Goal: Transaction & Acquisition: Purchase product/service

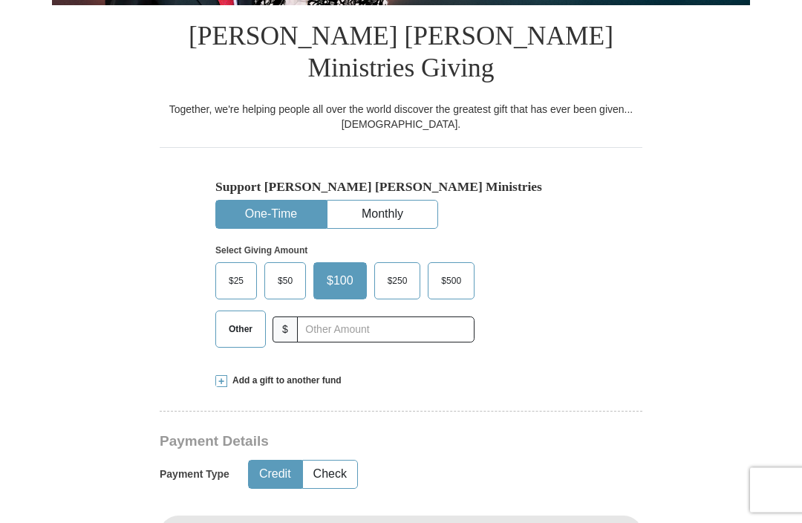
scroll to position [329, 0]
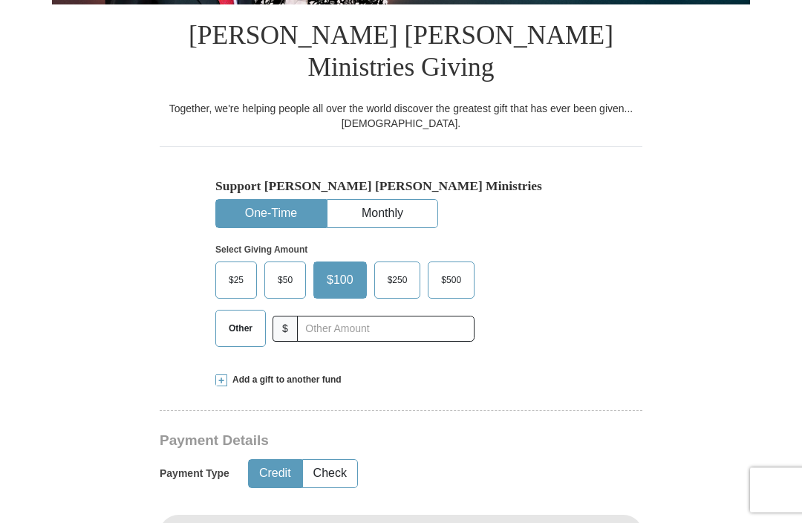
click at [284, 270] on span "$50" at bounding box center [285, 281] width 30 height 22
click at [0, 0] on input "$50" at bounding box center [0, 0] width 0 height 0
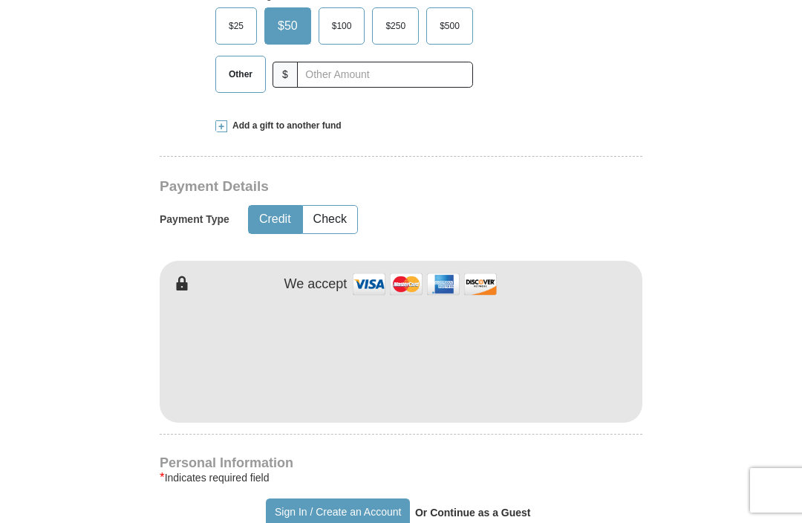
scroll to position [586, 0]
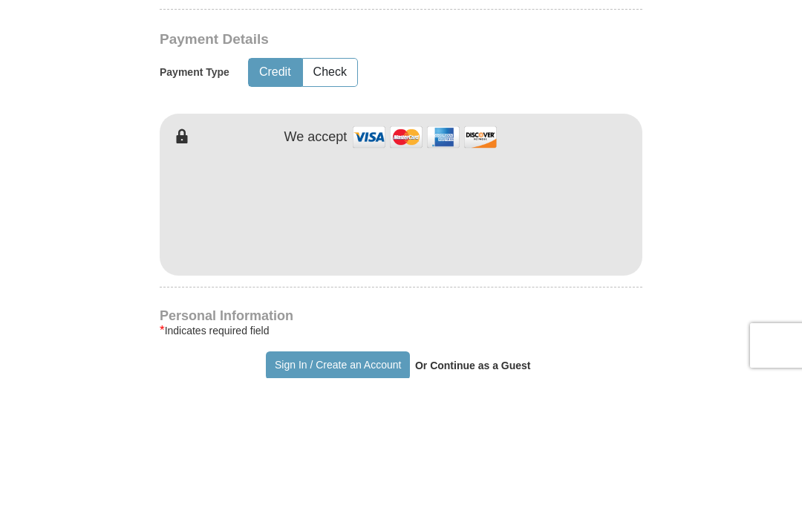
click at [328, 204] on button "Check" at bounding box center [330, 217] width 54 height 27
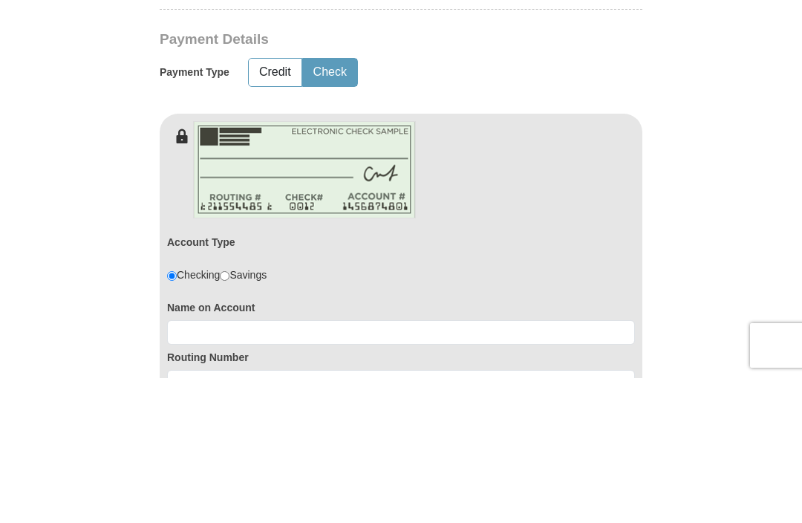
scroll to position [732, 0]
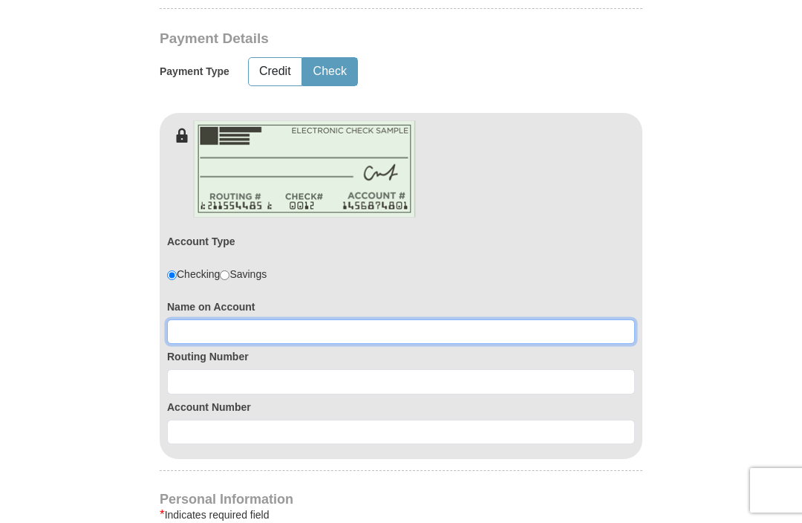
click at [277, 319] on input at bounding box center [401, 331] width 468 height 25
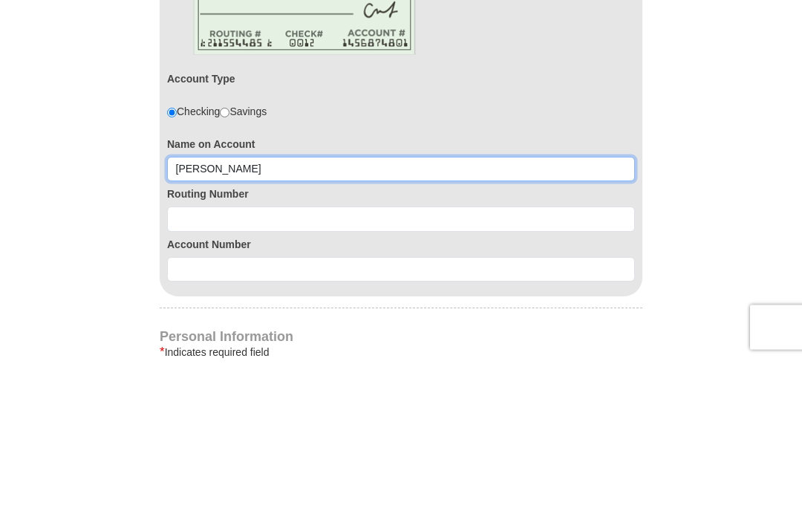
type input "[PERSON_NAME]"
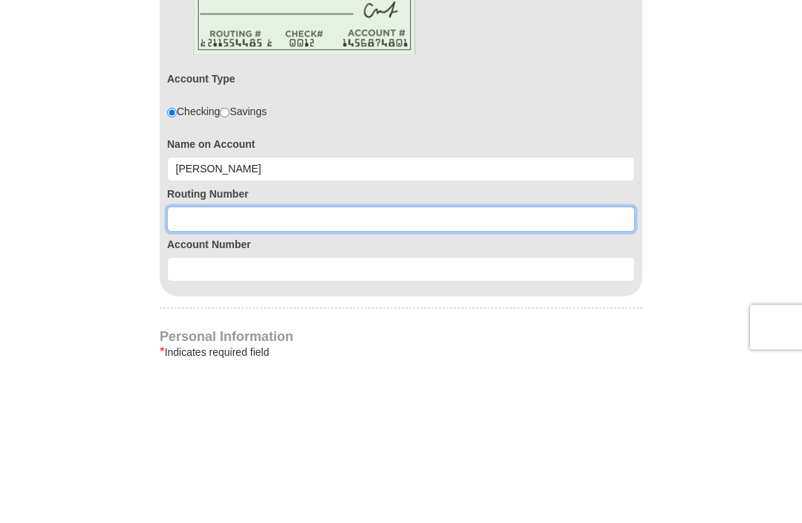
click at [271, 370] on input at bounding box center [401, 382] width 468 height 25
type input "031100092"
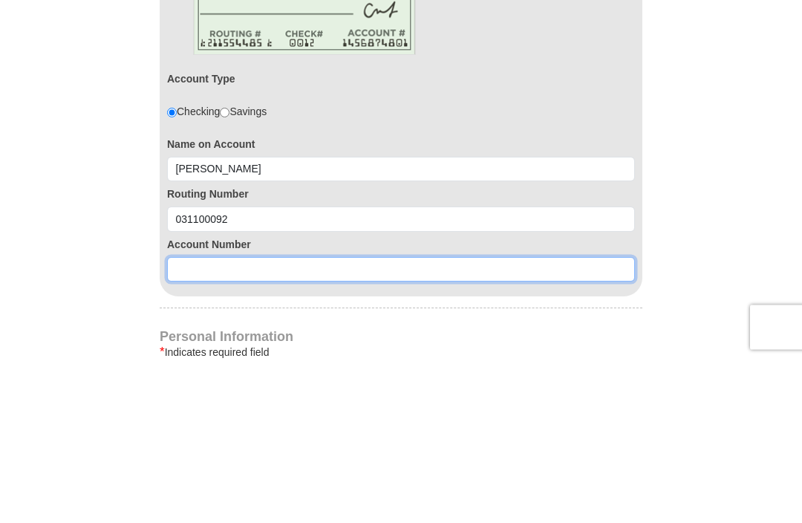
click at [263, 421] on input at bounding box center [401, 433] width 468 height 25
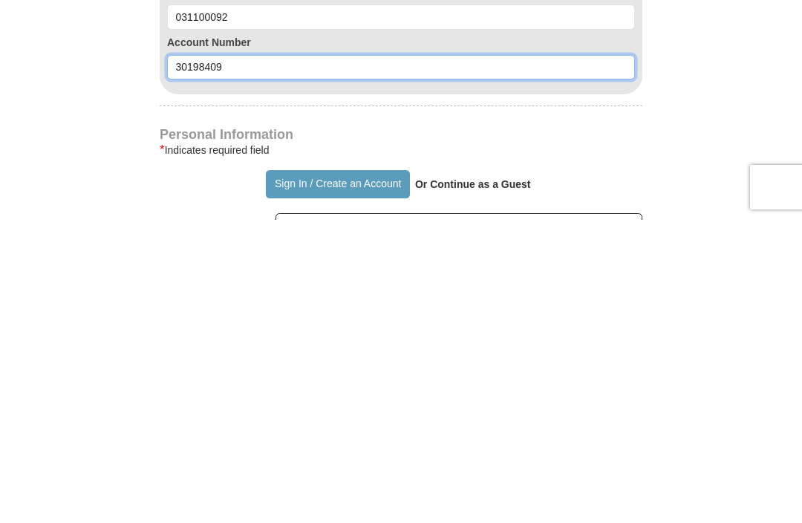
scroll to position [809, 0]
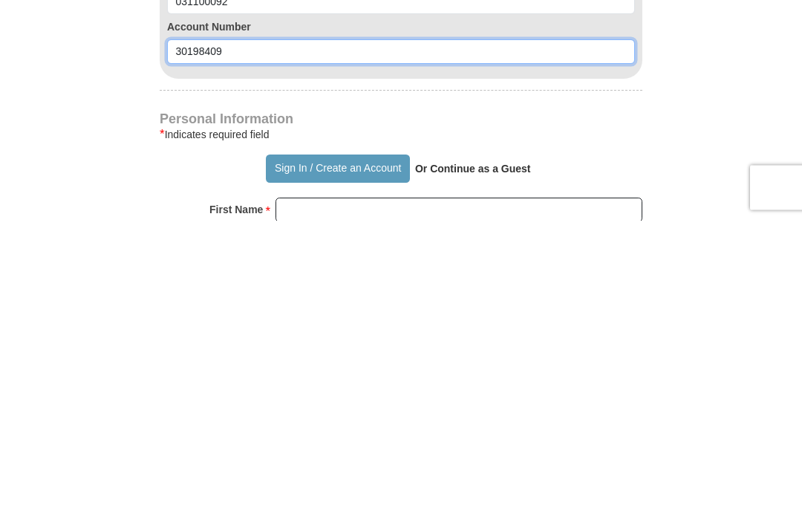
type input "30198409"
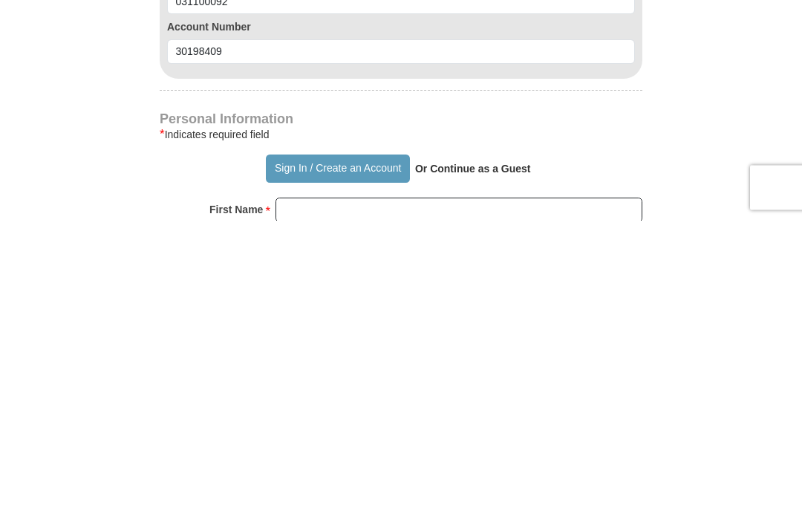
click at [485, 466] on strong "Or Continue as a Guest" at bounding box center [473, 472] width 116 height 12
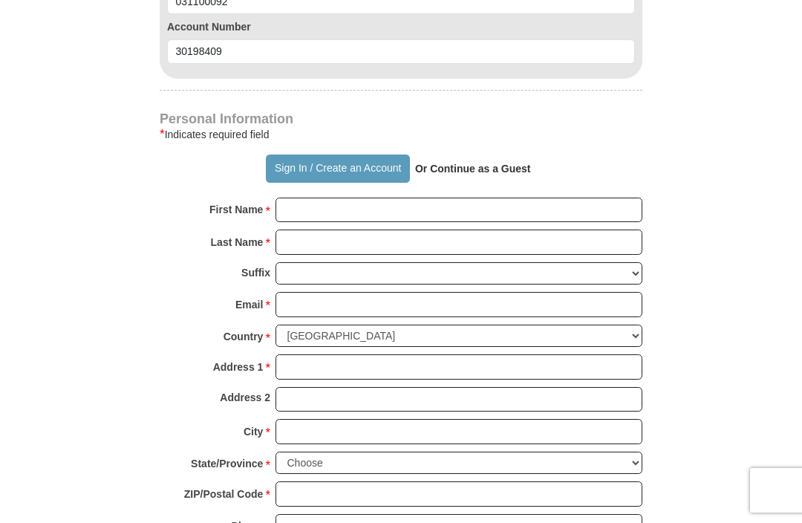
click at [477, 163] on strong "Or Continue as a Guest" at bounding box center [473, 169] width 116 height 12
click at [455, 163] on strong "Or Continue as a Guest" at bounding box center [473, 169] width 116 height 12
click at [473, 163] on strong "Or Continue as a Guest" at bounding box center [473, 169] width 116 height 12
click at [483, 163] on strong "Or Continue as a Guest" at bounding box center [473, 169] width 116 height 12
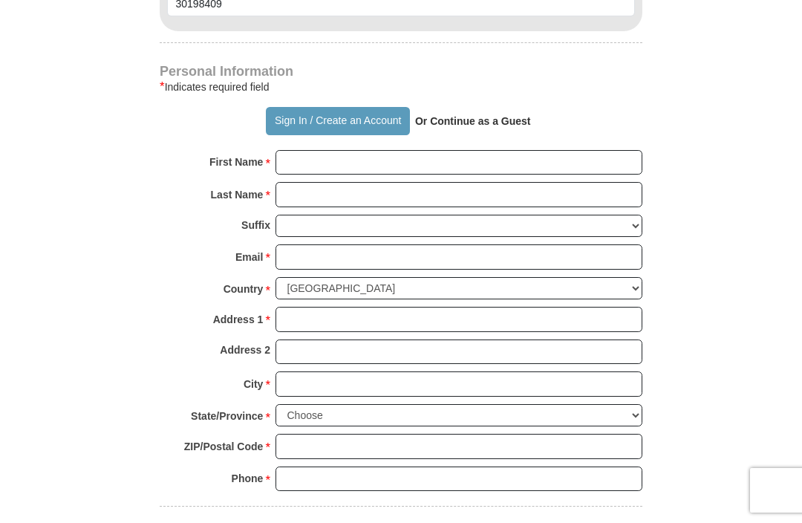
scroll to position [1154, 0]
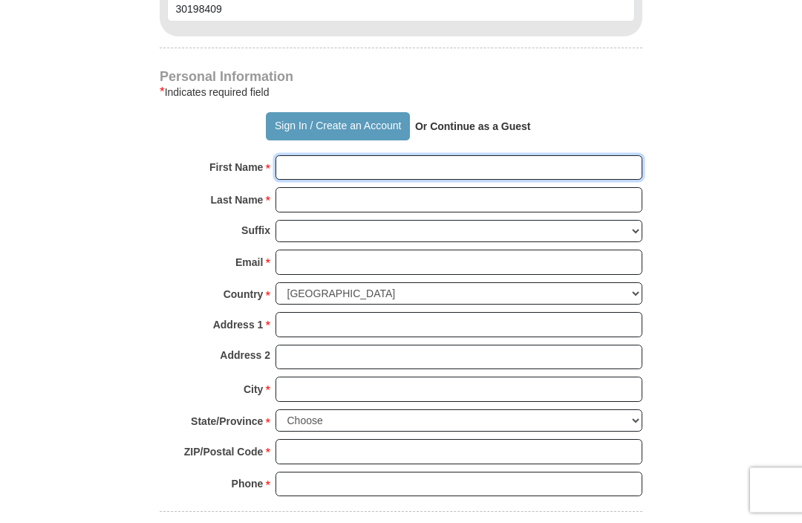
click at [329, 156] on input "First Name *" at bounding box center [459, 168] width 367 height 25
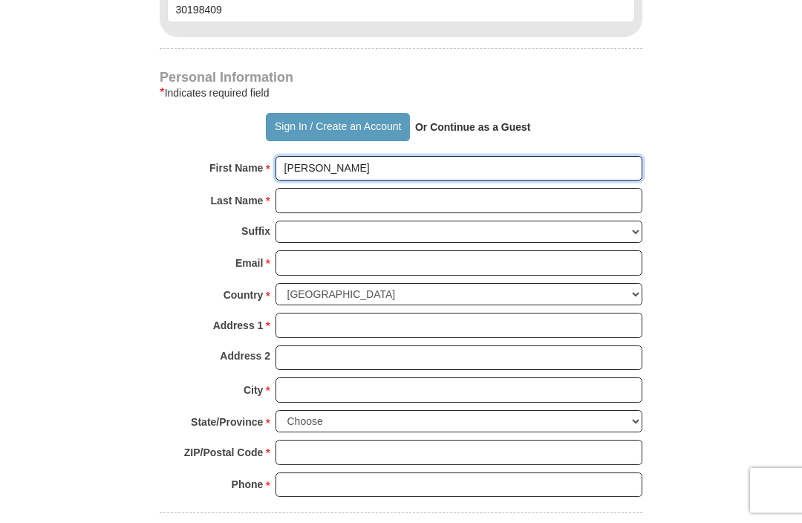
type input "[PERSON_NAME]"
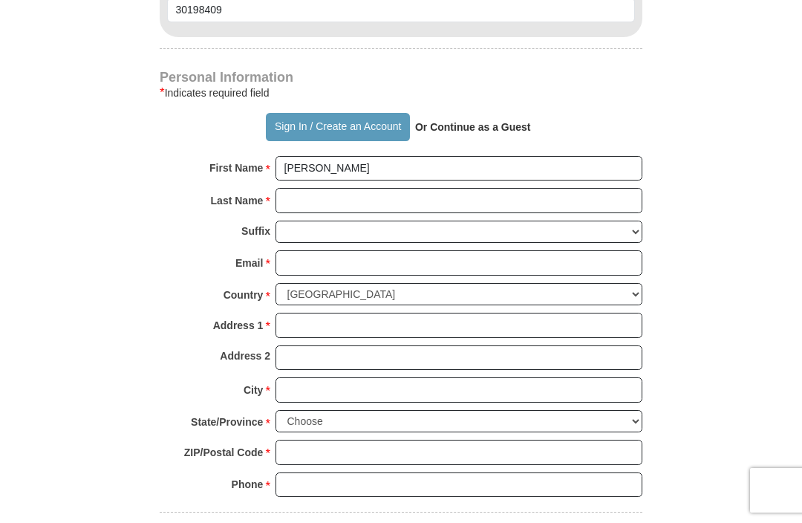
click at [325, 188] on input "Last Name *" at bounding box center [459, 200] width 367 height 25
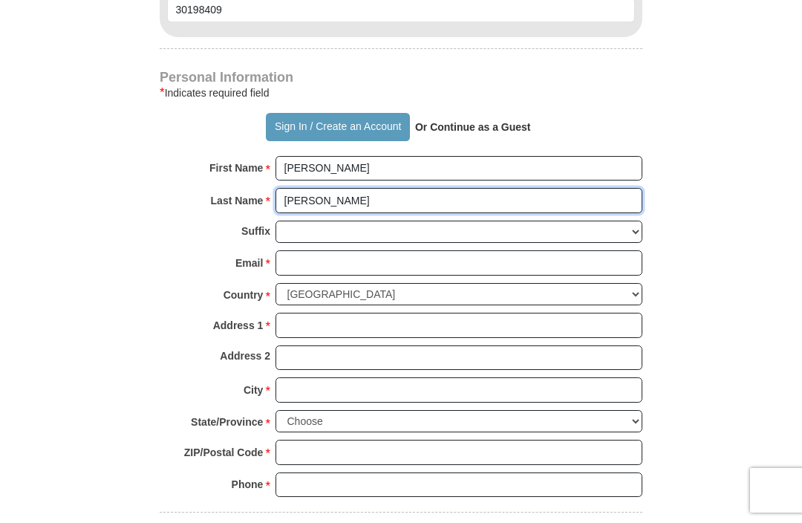
type input "[PERSON_NAME]"
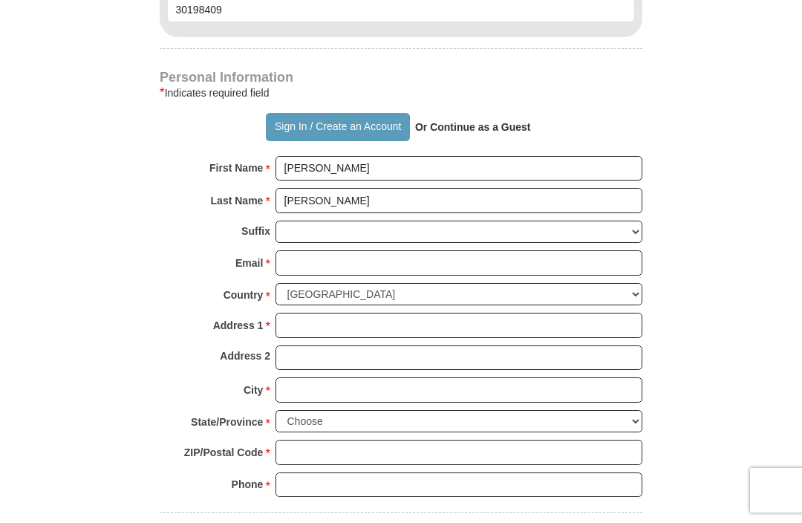
click at [467, 121] on strong "Or Continue as a Guest" at bounding box center [473, 127] width 116 height 12
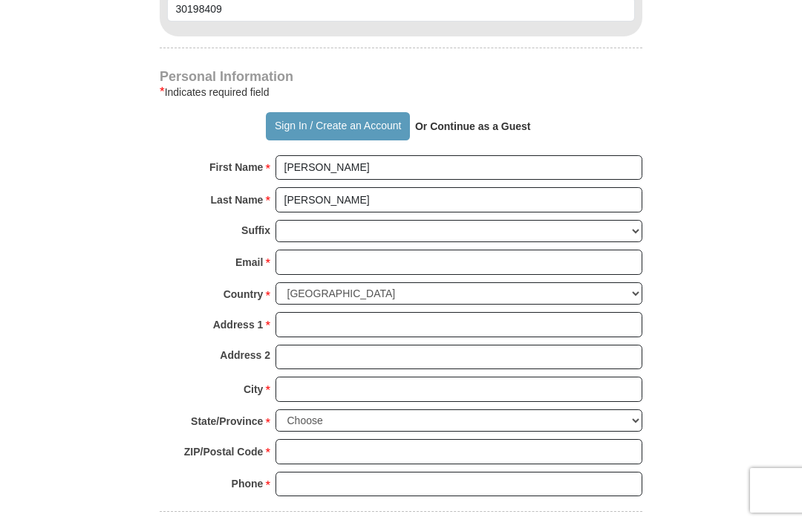
click at [469, 120] on strong "Or Continue as a Guest" at bounding box center [473, 126] width 116 height 12
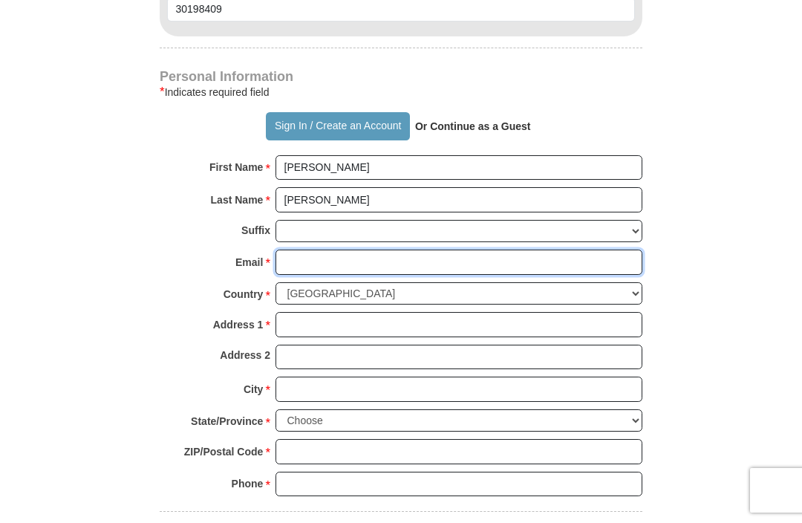
click at [323, 250] on input "Email *" at bounding box center [459, 262] width 367 height 25
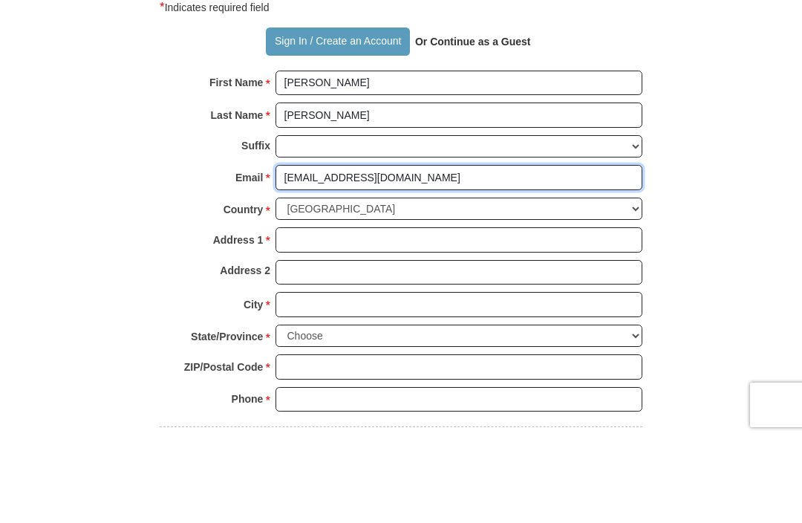
type input "[EMAIL_ADDRESS][DOMAIN_NAME]"
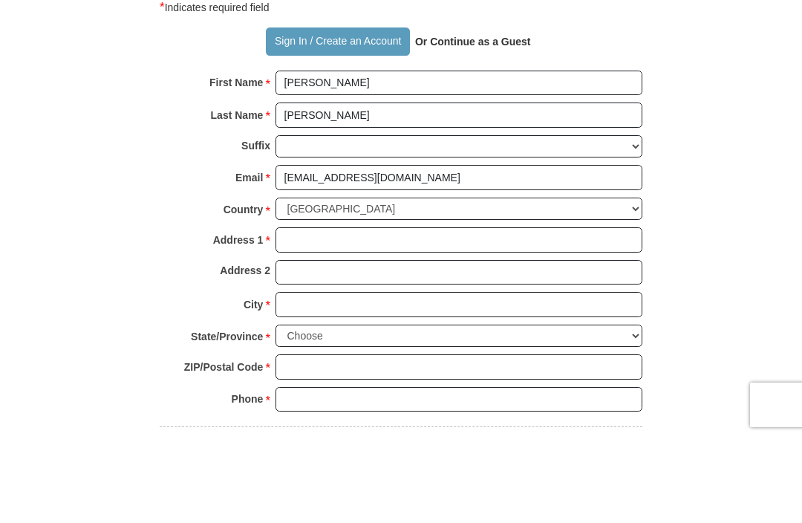
click at [330, 313] on input "Address 1 *" at bounding box center [459, 325] width 367 height 25
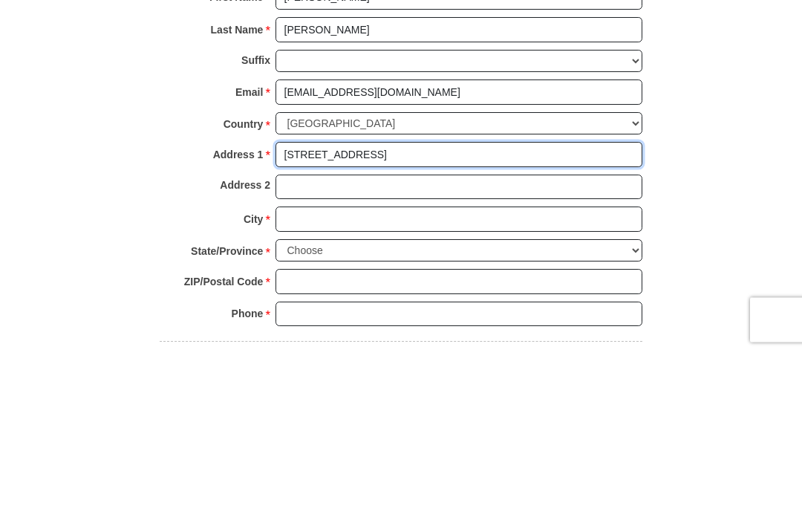
type input "[STREET_ADDRESS]"
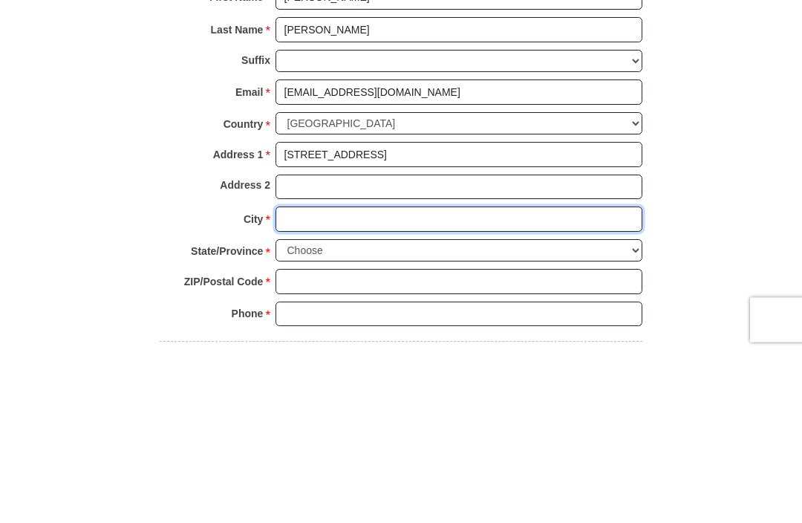
click at [325, 377] on input "City *" at bounding box center [459, 389] width 367 height 25
type input "Milford"
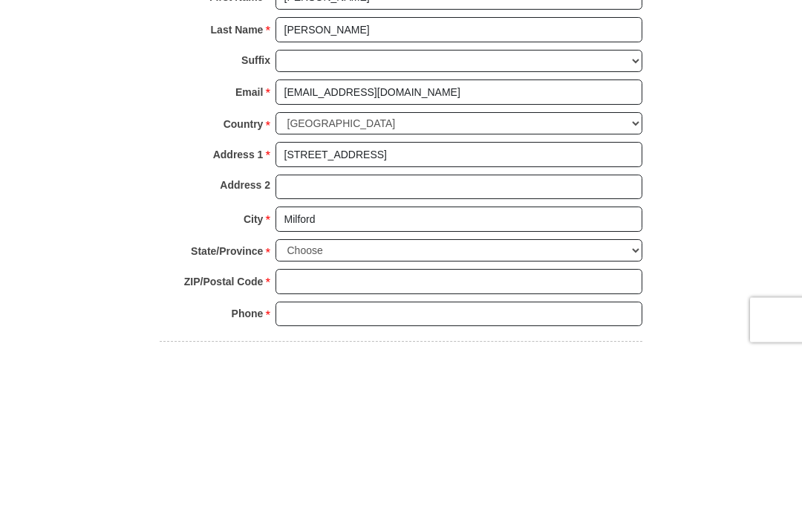
click at [345, 410] on select "Choose [US_STATE] [US_STATE] [US_STATE] [US_STATE] [US_STATE] Armed Forces Amer…" at bounding box center [459, 421] width 367 height 23
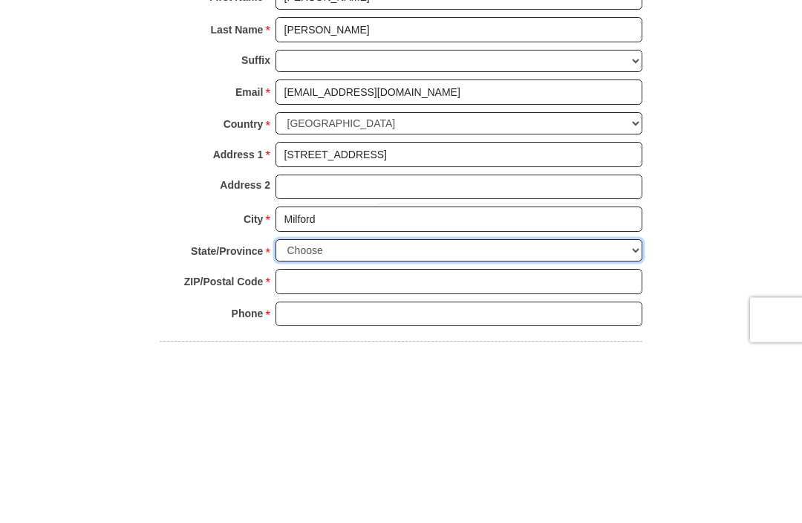
scroll to position [1325, 0]
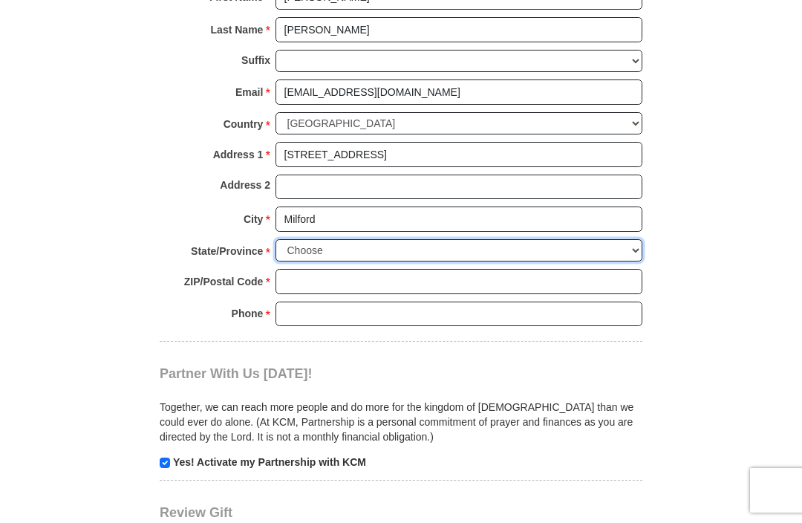
select select "DE"
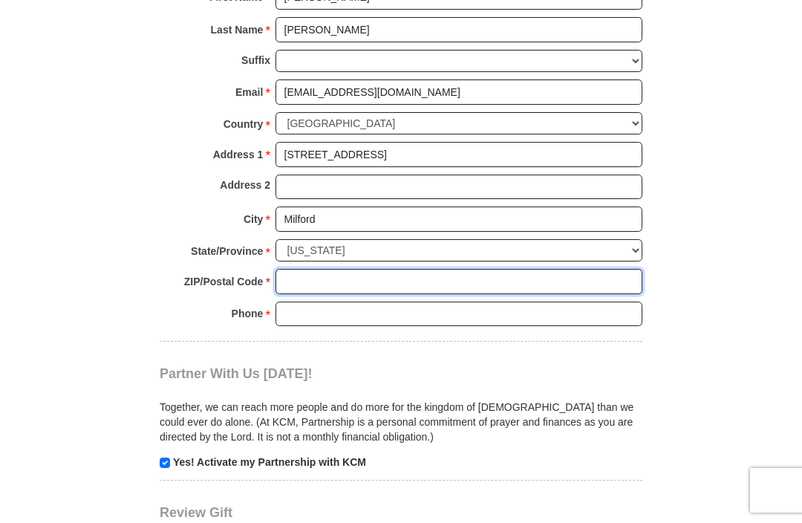
click at [311, 269] on input "ZIP/Postal Code *" at bounding box center [459, 281] width 367 height 25
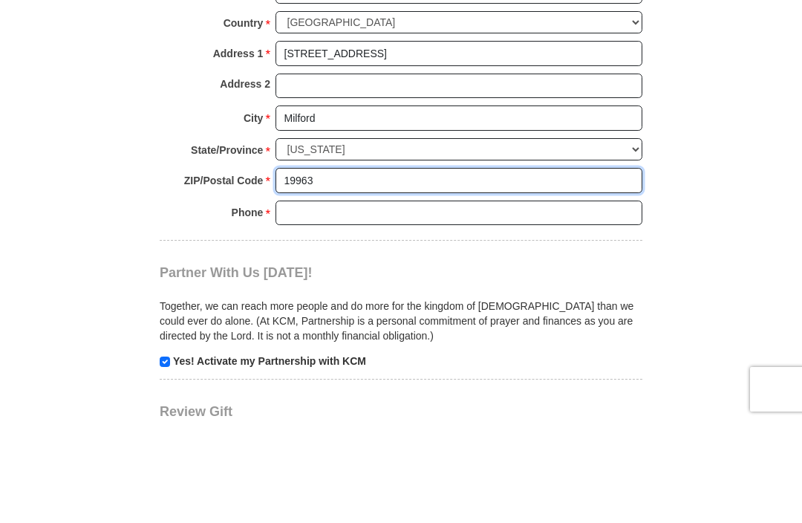
type input "19963"
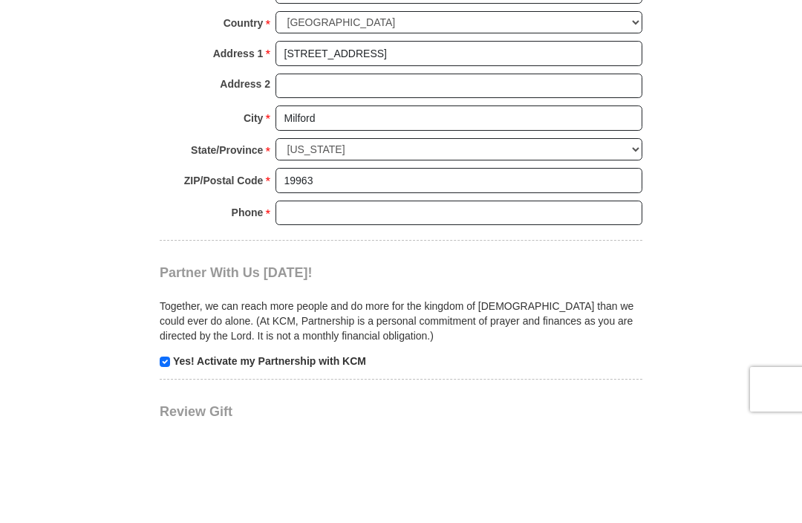
click at [337, 302] on input "Phone * *" at bounding box center [459, 314] width 367 height 25
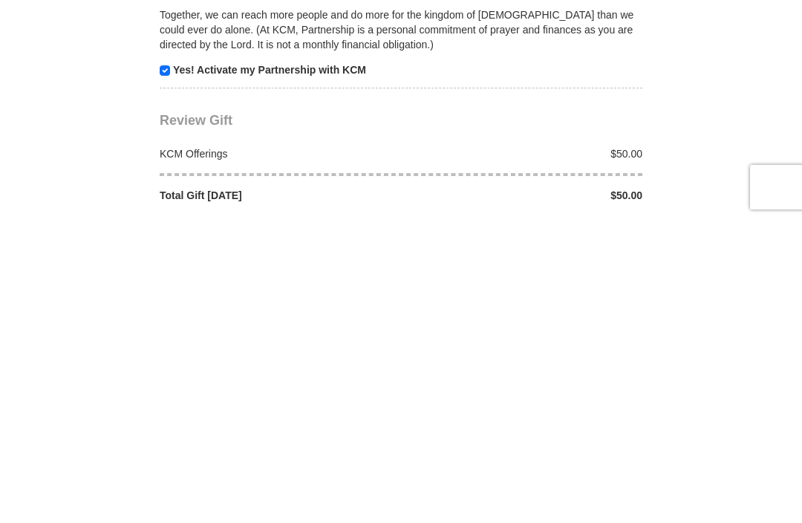
scroll to position [1416, 0]
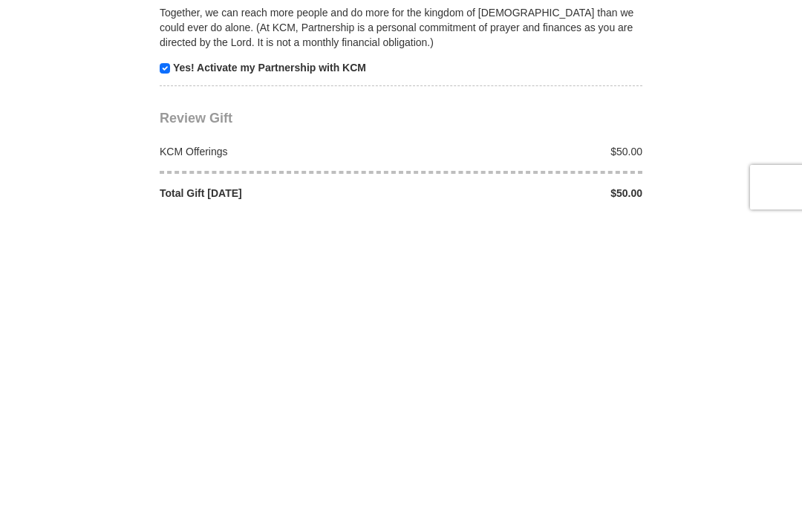
type input "3028419076"
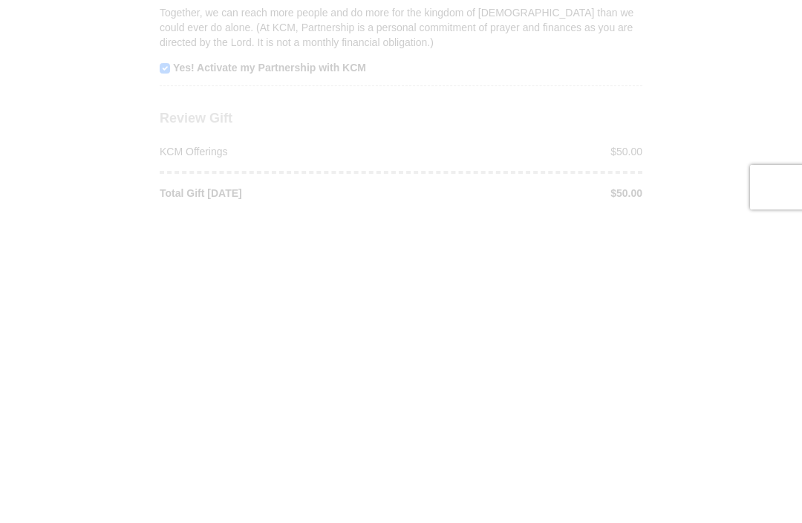
scroll to position [1719, 0]
